Goal: Task Accomplishment & Management: Use online tool/utility

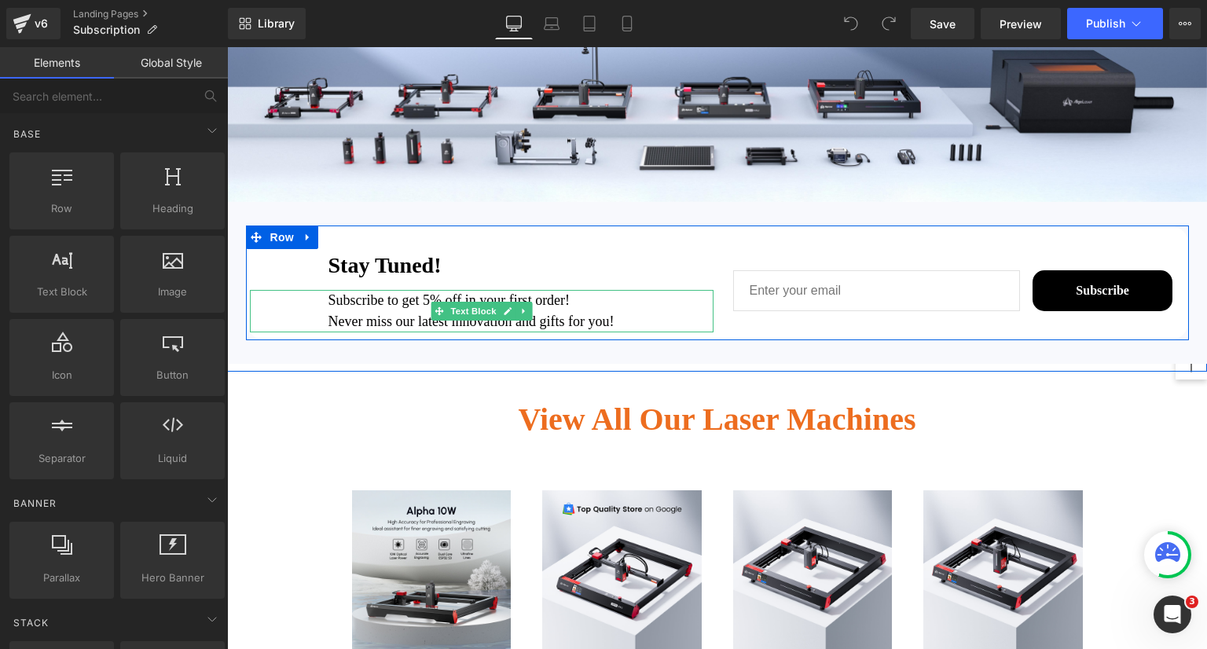
click at [433, 307] on p "Subscribe to get 5% off in your first order!" at bounding box center [521, 300] width 385 height 21
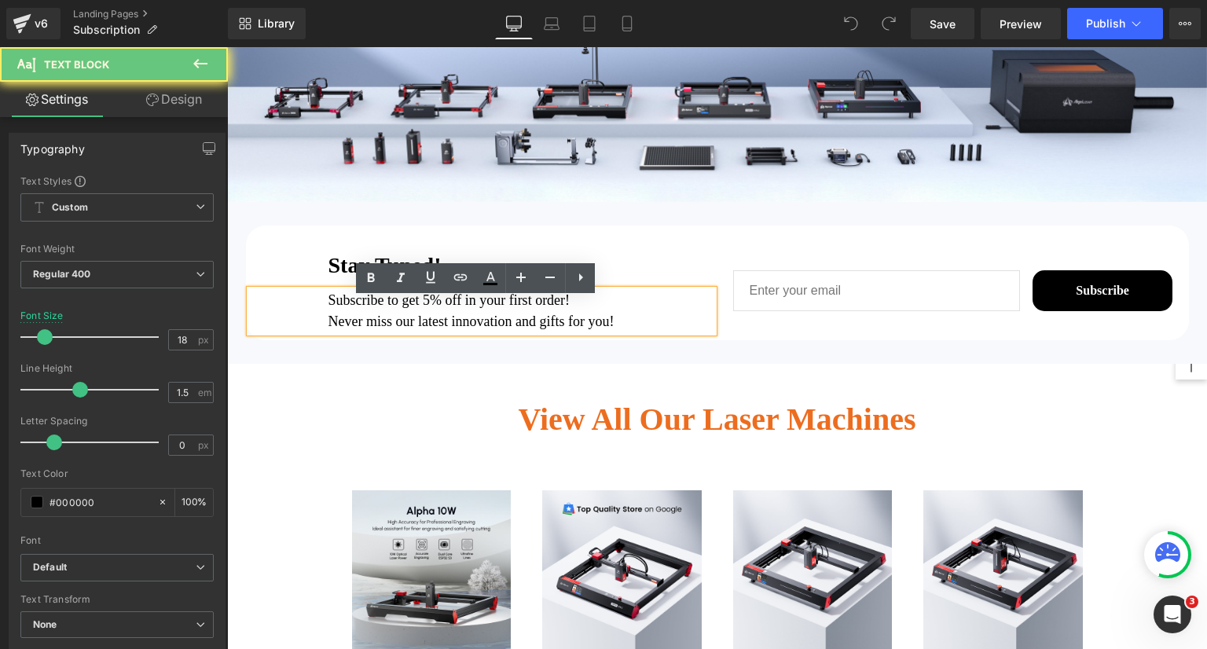
drag, startPoint x: 440, startPoint y: 306, endPoint x: 448, endPoint y: 307, distance: 8.0
click at [440, 306] on p "Subscribe to get 5% off in your first order!" at bounding box center [521, 300] width 385 height 21
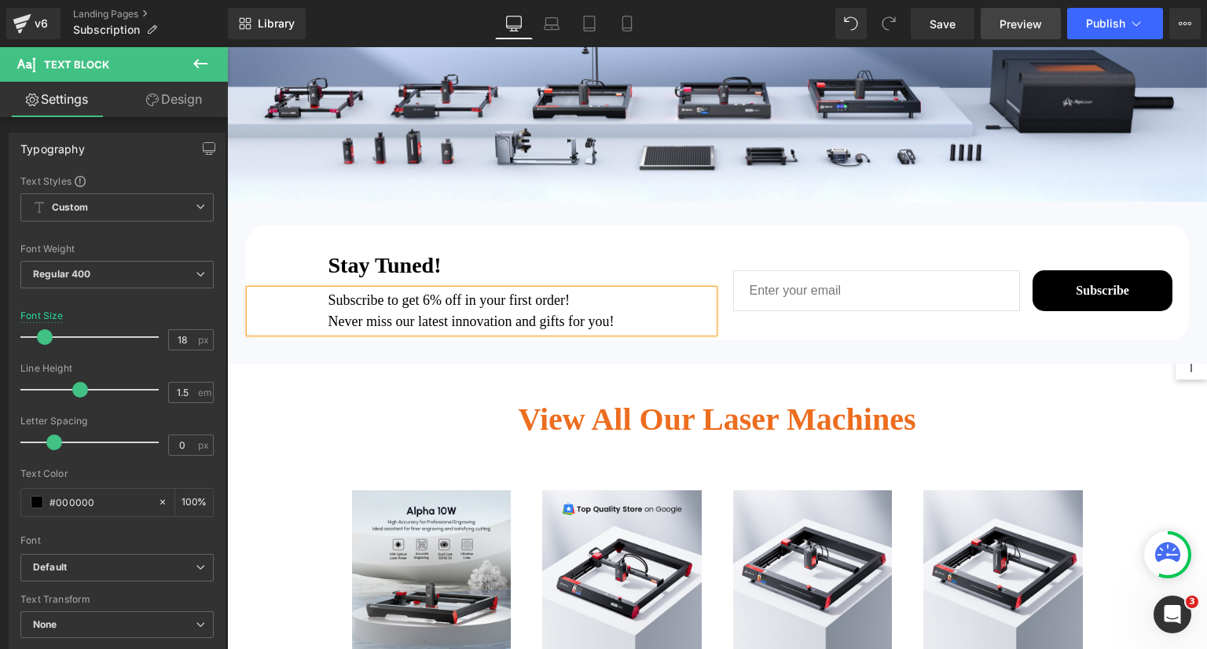
drag, startPoint x: 961, startPoint y: 20, endPoint x: 1008, endPoint y: 39, distance: 50.1
click at [961, 20] on link "Save" at bounding box center [943, 23] width 64 height 31
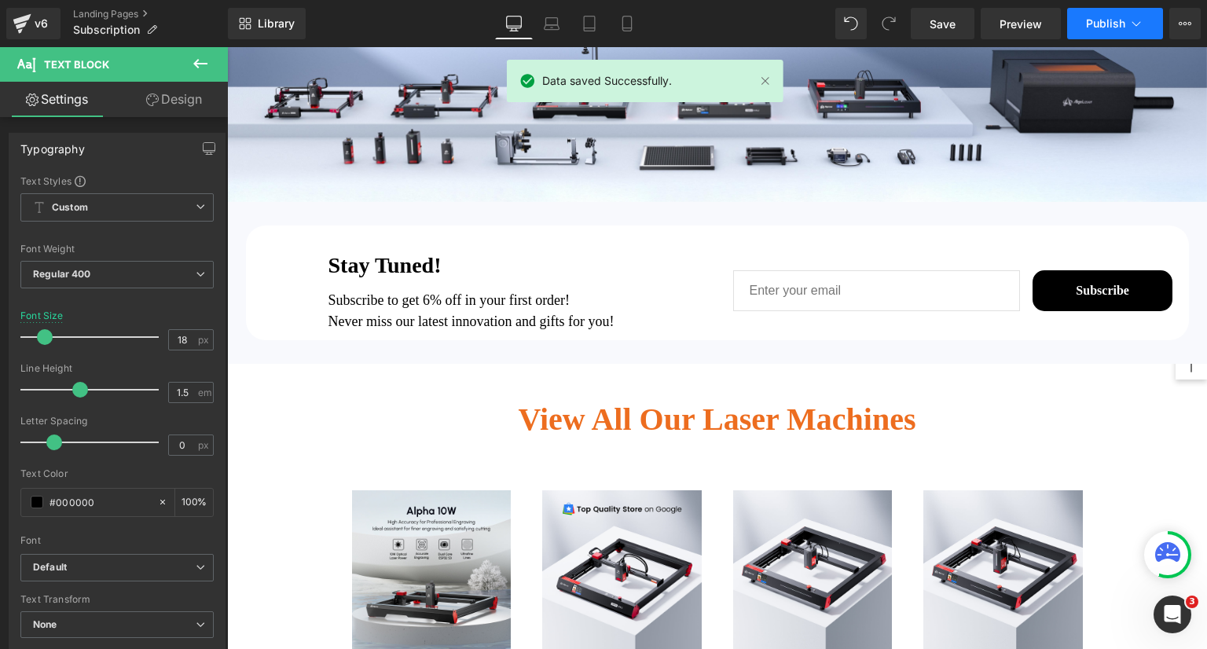
click at [1108, 22] on span "Publish" at bounding box center [1105, 23] width 39 height 13
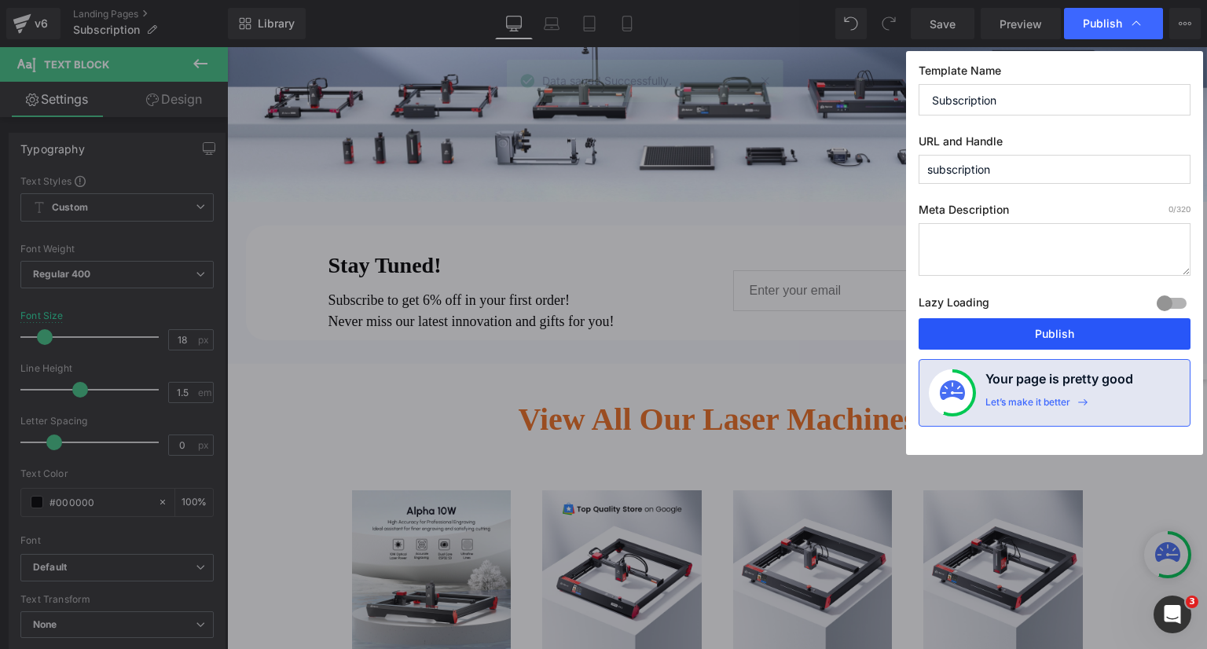
click at [1105, 332] on button "Publish" at bounding box center [1055, 333] width 272 height 31
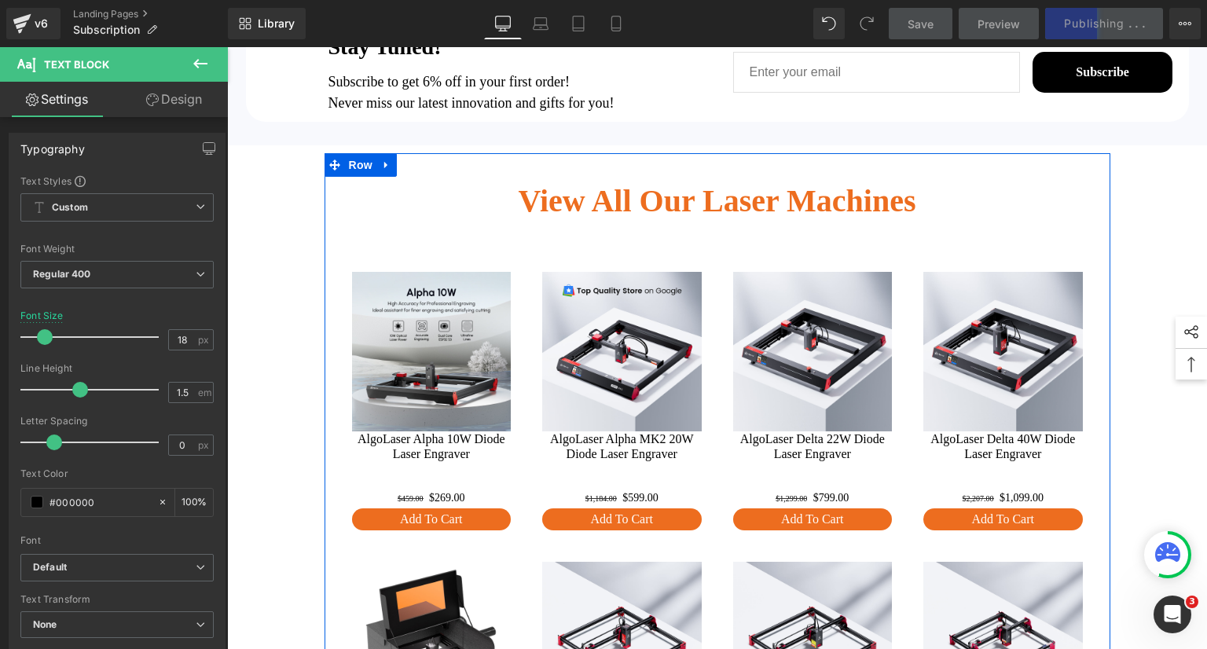
scroll to position [550, 0]
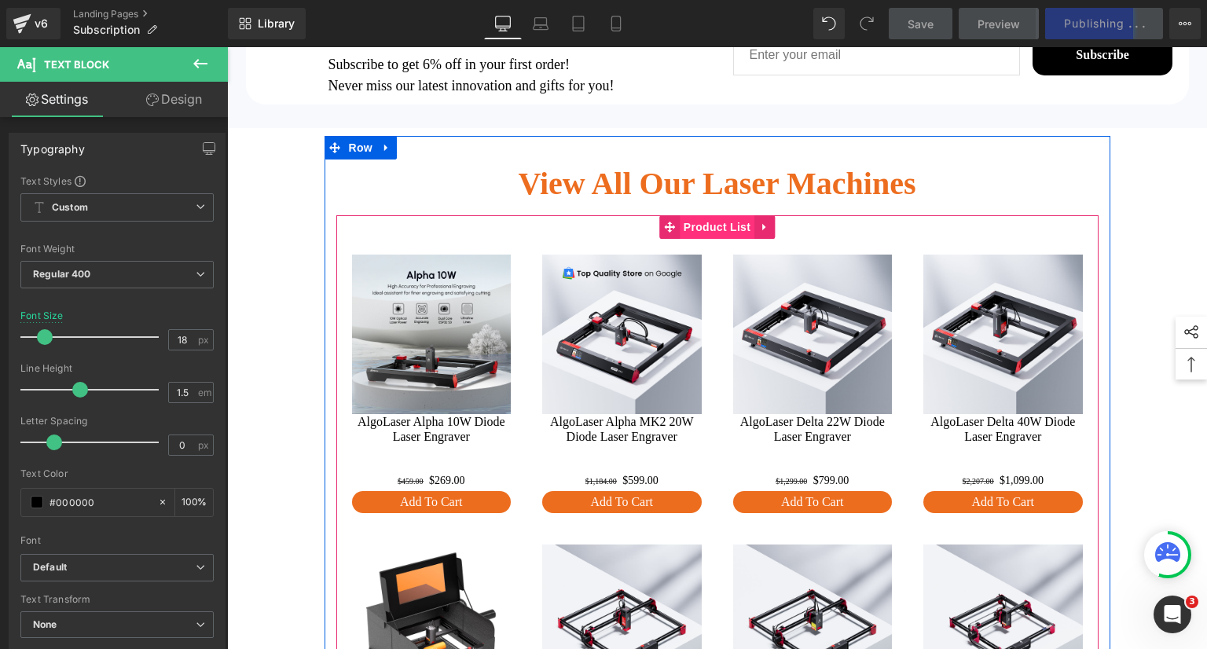
click at [721, 231] on span "Product List" at bounding box center [717, 227] width 75 height 24
